Goal: Find specific page/section: Find specific page/section

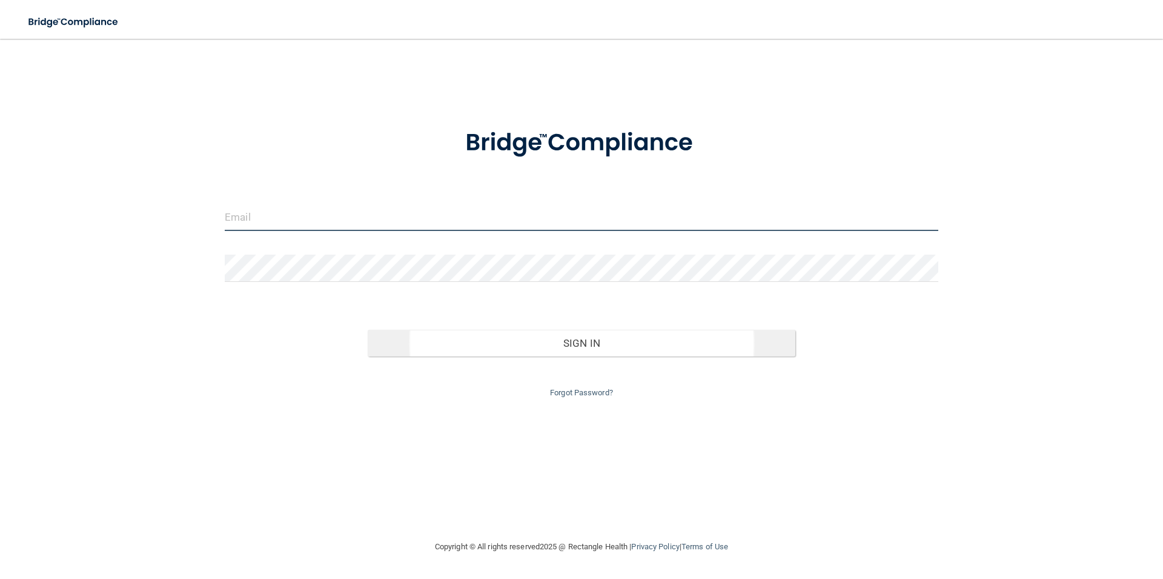
type input "[EMAIL_ADDRESS][DOMAIN_NAME]"
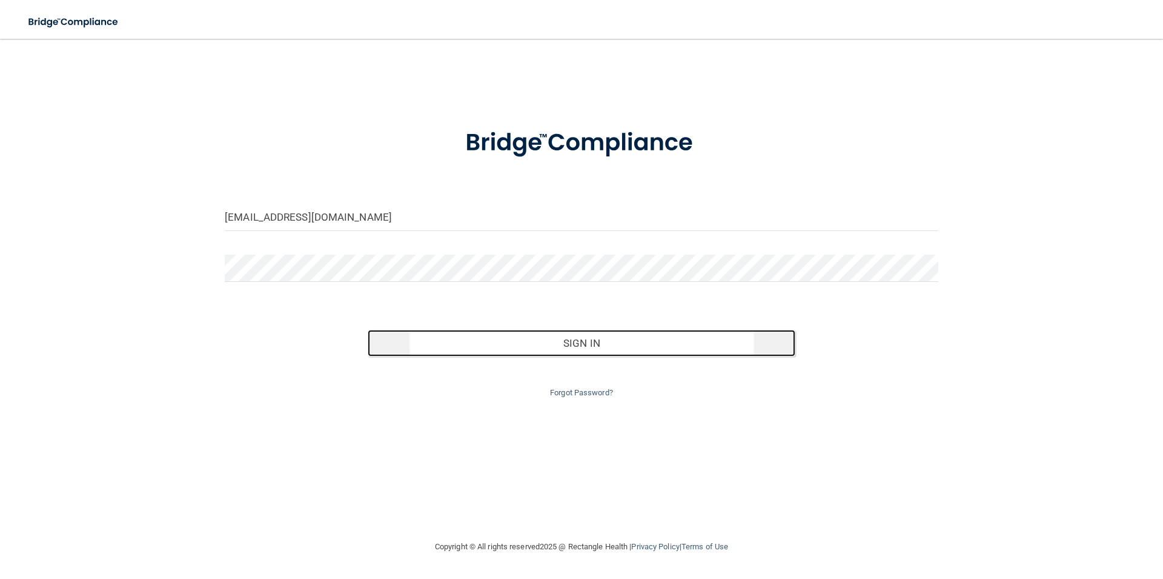
click at [585, 337] on button "Sign In" at bounding box center [582, 343] width 428 height 27
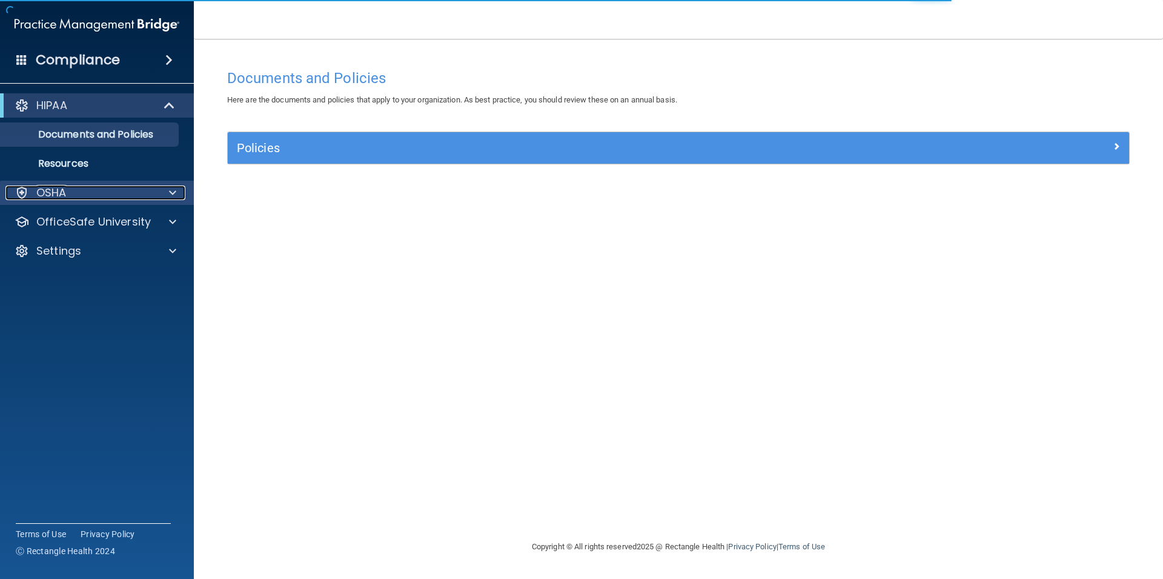
click at [59, 190] on p "OSHA" at bounding box center [51, 192] width 30 height 15
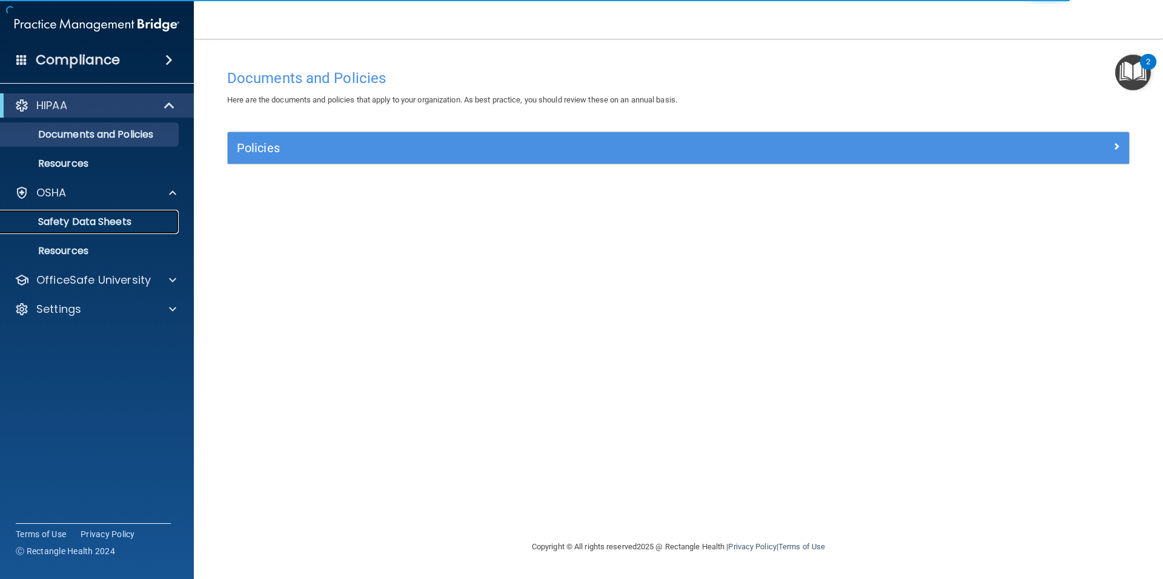
click at [71, 214] on link "Safety Data Sheets" at bounding box center [83, 222] width 191 height 24
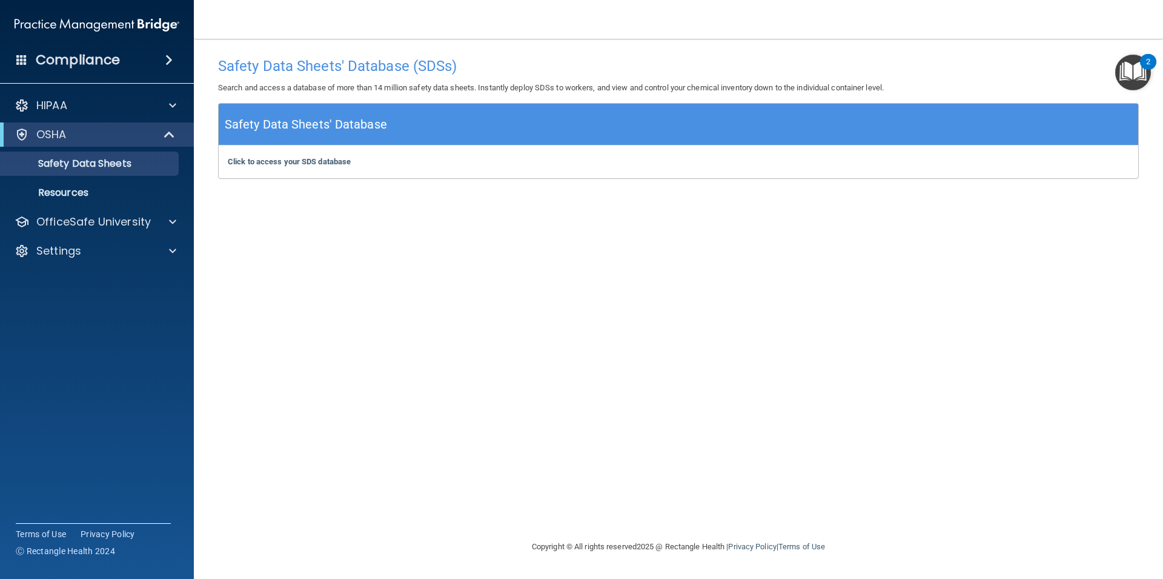
click at [287, 155] on div "Click to access your SDS database Click to access your SDS database" at bounding box center [679, 161] width 920 height 33
click at [286, 161] on b "Click to access your SDS database" at bounding box center [289, 161] width 123 height 9
